Goal: Transaction & Acquisition: Purchase product/service

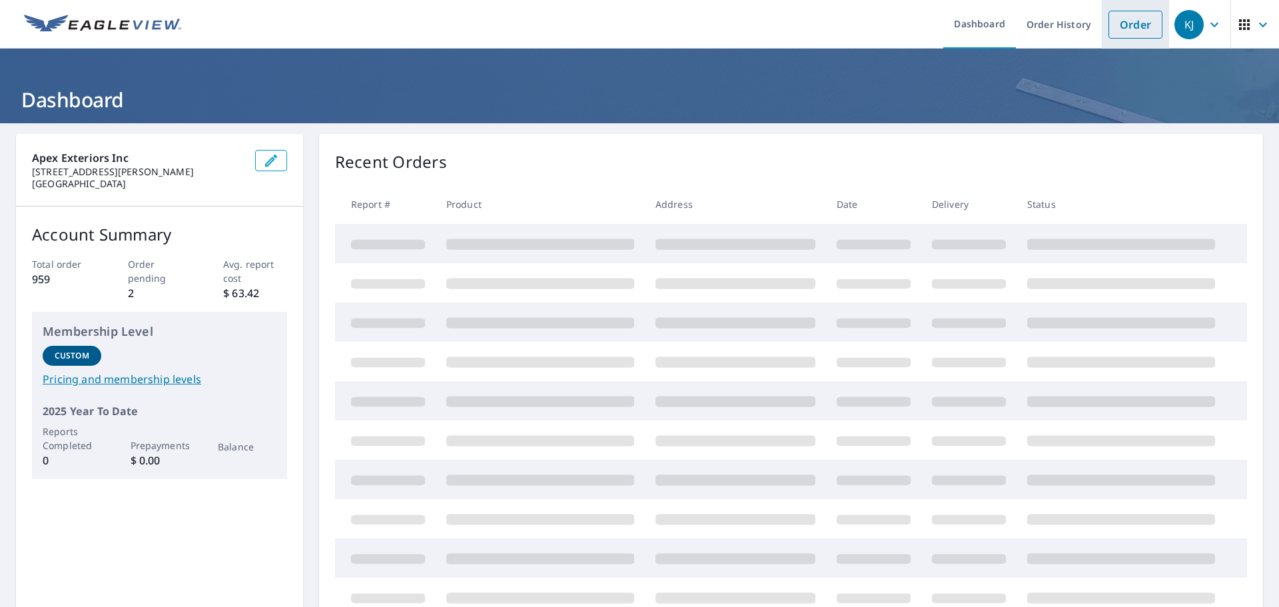
click at [1128, 25] on link "Order" at bounding box center [1136, 25] width 54 height 28
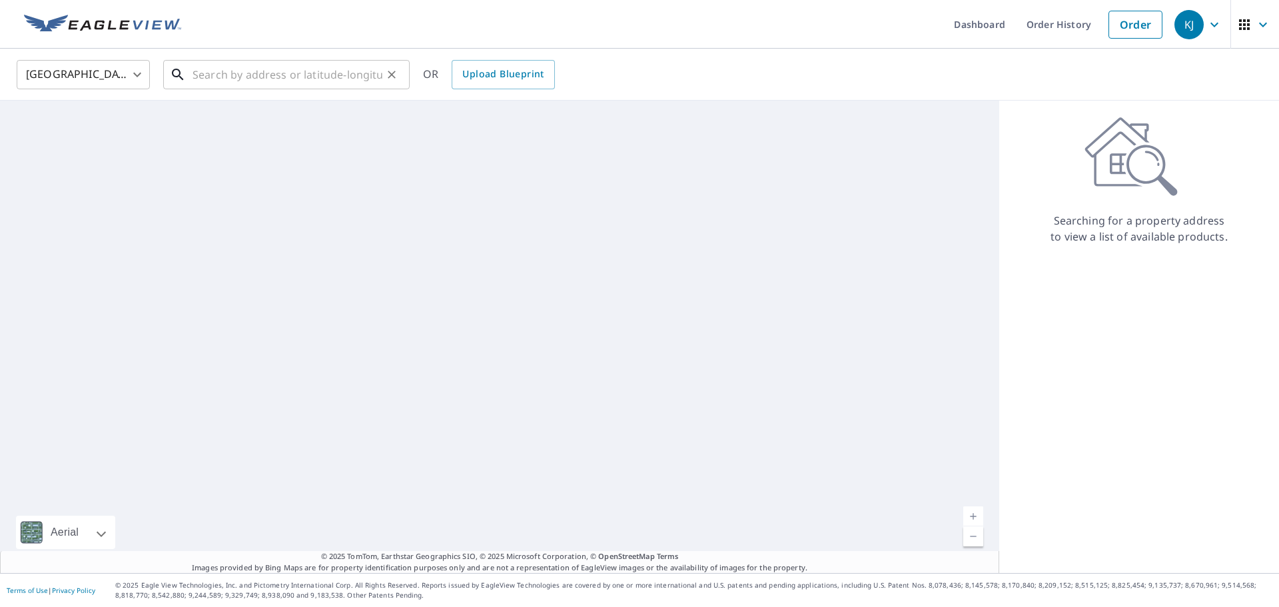
click at [240, 79] on input "text" at bounding box center [288, 74] width 190 height 37
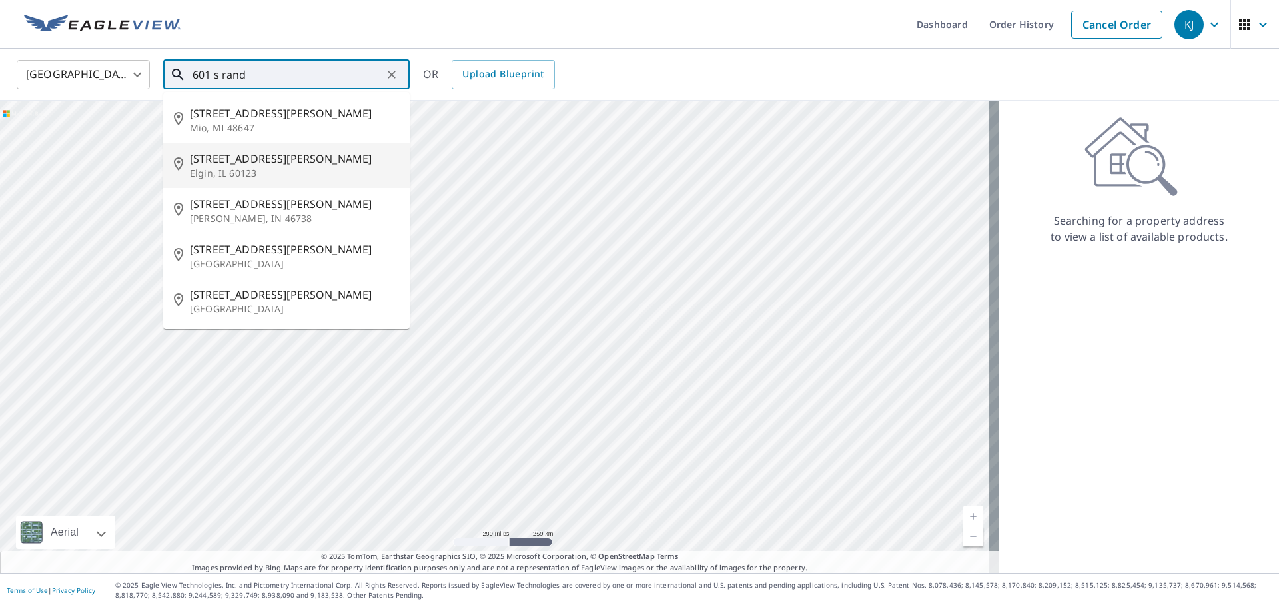
click at [207, 153] on span "[STREET_ADDRESS][PERSON_NAME]" at bounding box center [294, 159] width 209 height 16
type input "[STREET_ADDRESS][PERSON_NAME]"
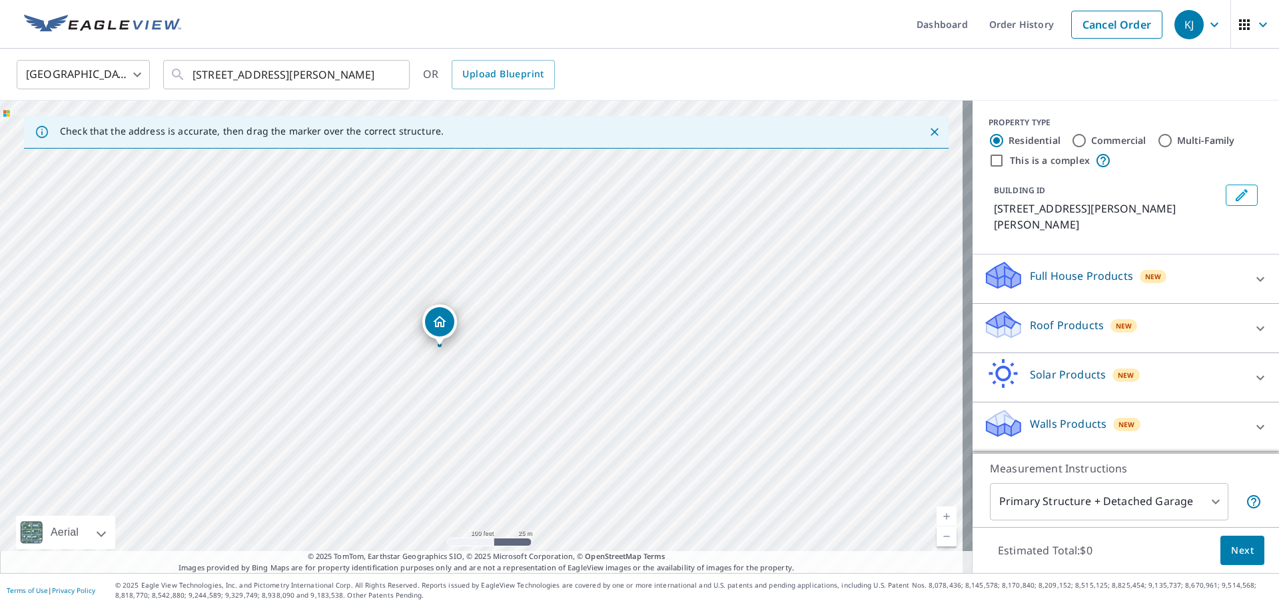
drag, startPoint x: 508, startPoint y: 343, endPoint x: 680, endPoint y: 342, distance: 172.6
click at [680, 342] on div "[STREET_ADDRESS][PERSON_NAME]" at bounding box center [486, 337] width 973 height 472
drag, startPoint x: 337, startPoint y: 340, endPoint x: 685, endPoint y: 336, distance: 348.5
click at [685, 336] on div "[STREET_ADDRESS][PERSON_NAME]" at bounding box center [486, 337] width 973 height 472
click at [1072, 137] on input "Commercial" at bounding box center [1080, 141] width 16 height 16
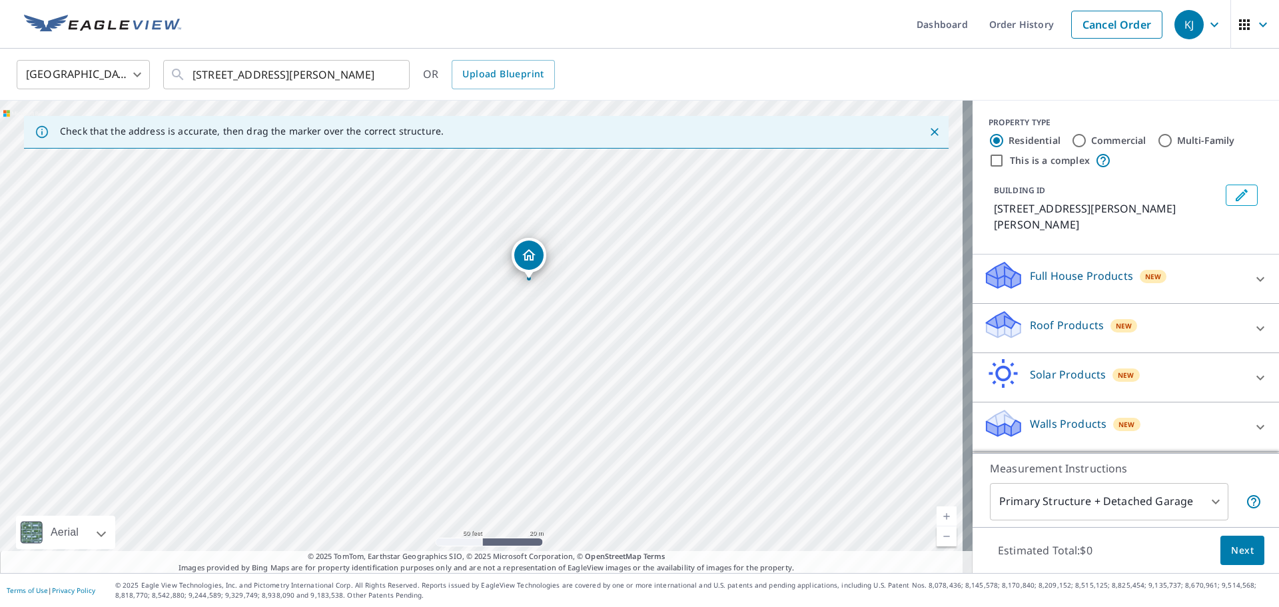
radio input "true"
type input "4"
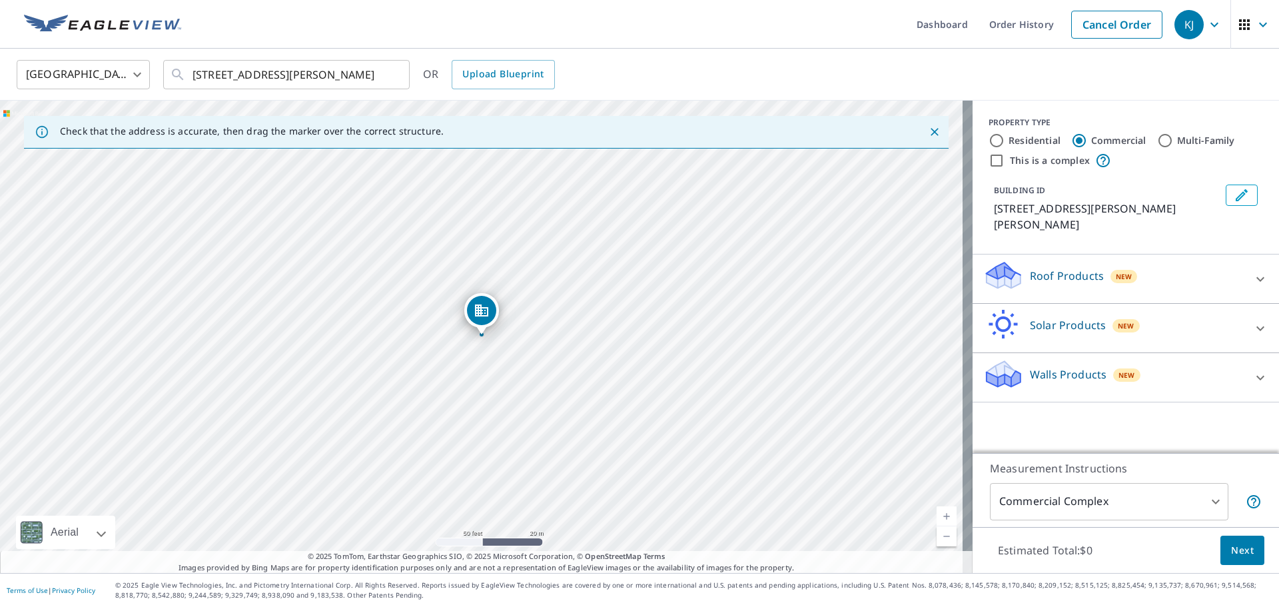
click at [1253, 271] on icon at bounding box center [1261, 279] width 16 height 16
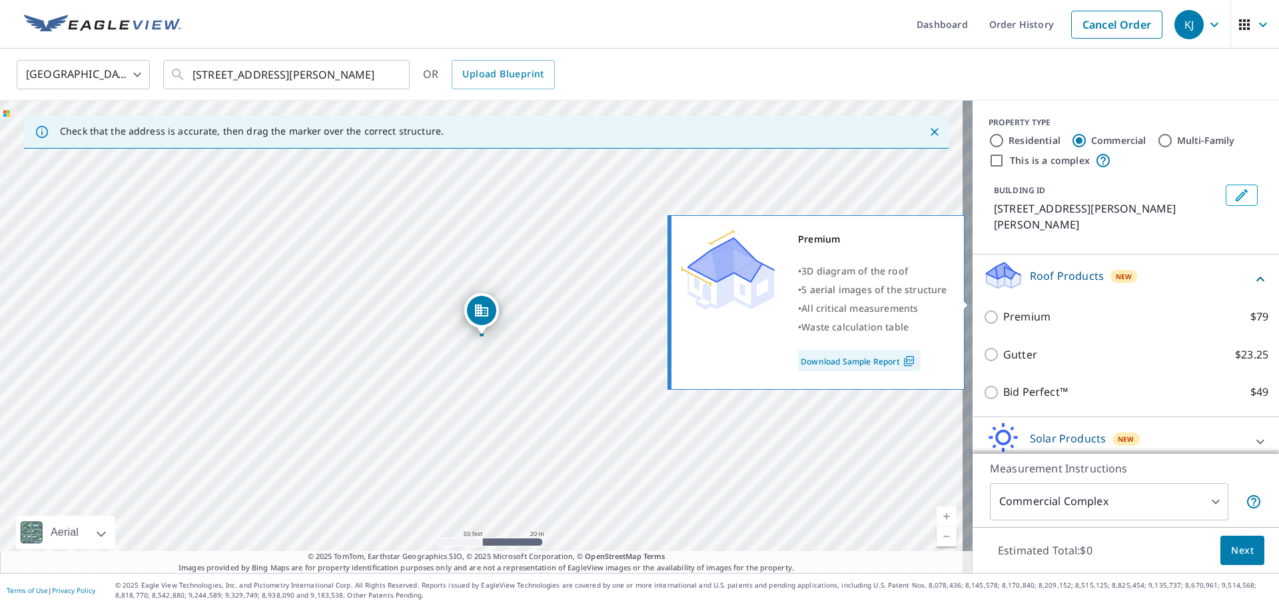
click at [984, 309] on input "Premium $79" at bounding box center [994, 317] width 20 height 16
checkbox input "true"
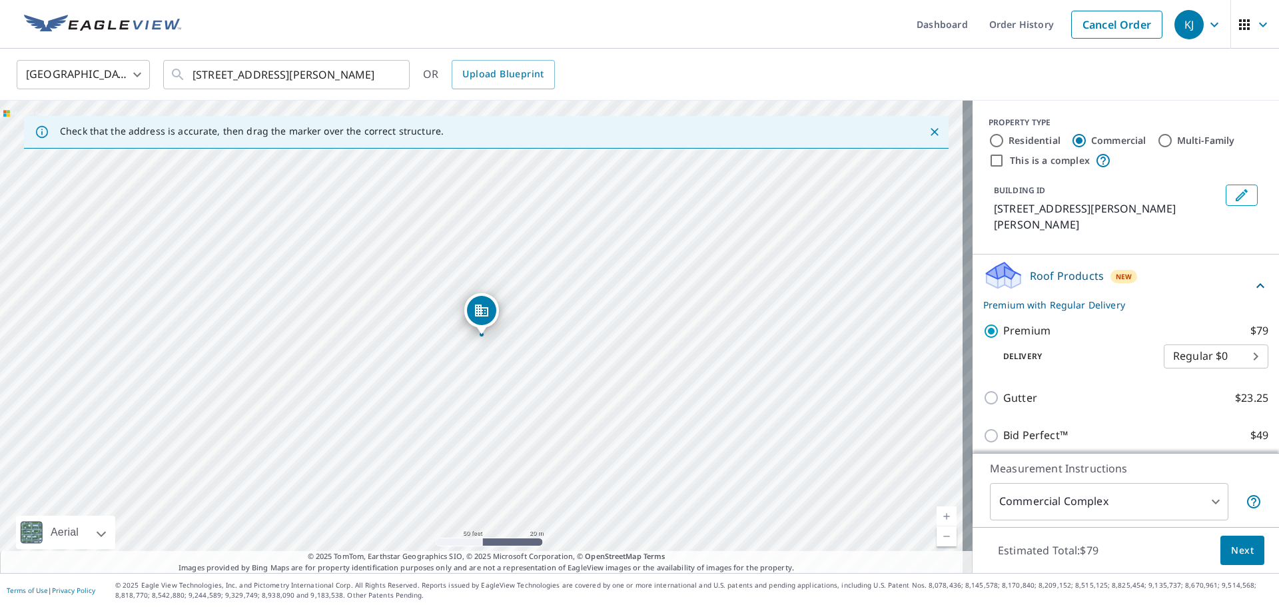
click at [1241, 548] on span "Next" at bounding box center [1242, 550] width 23 height 17
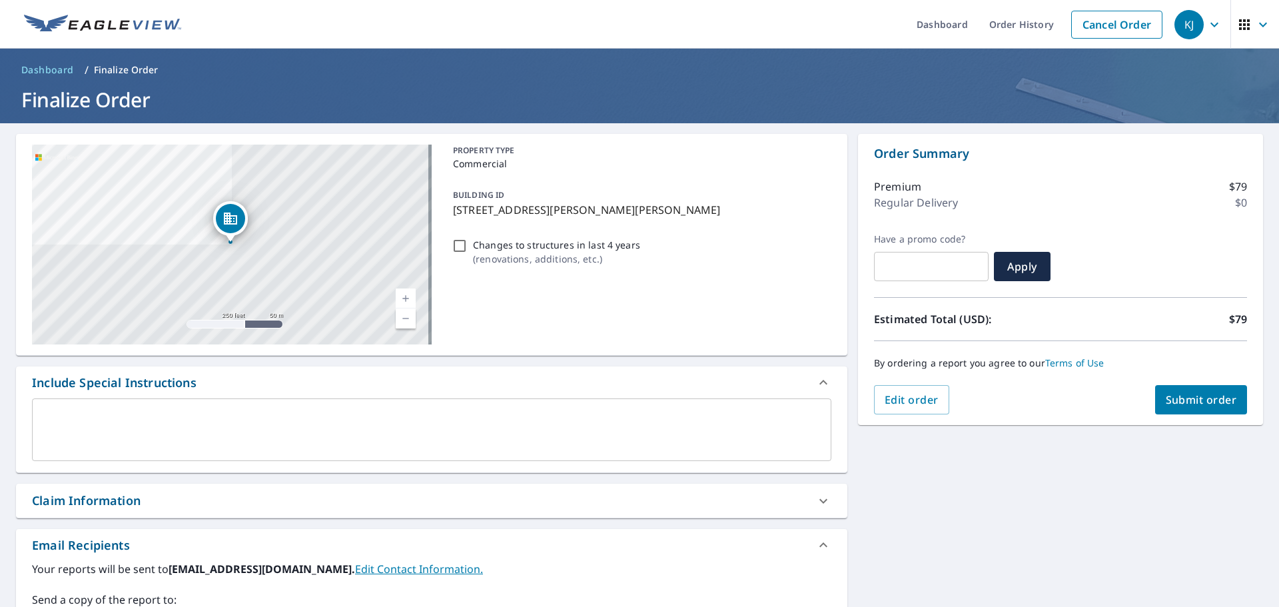
click at [1182, 397] on span "Submit order" at bounding box center [1201, 400] width 71 height 15
